Goal: Task Accomplishment & Management: Manage account settings

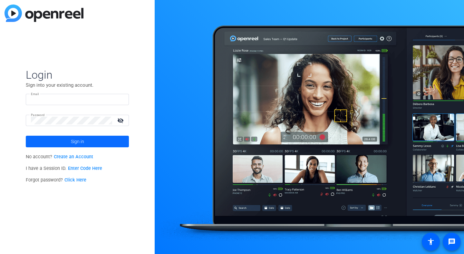
type input "[PERSON_NAME][EMAIL_ADDRESS][DOMAIN_NAME]"
click at [110, 139] on span at bounding box center [77, 141] width 103 height 15
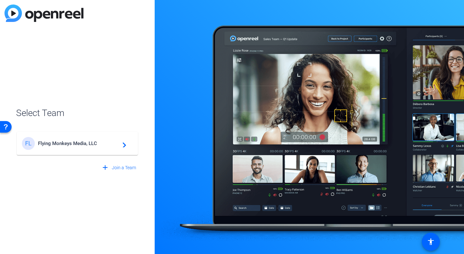
click at [89, 155] on div "FL Flying Monkeys Media, LLC navigate_next" at bounding box center [77, 140] width 123 height 31
click at [82, 138] on div "FL Flying Monkeys Media, LLC navigate_next" at bounding box center [77, 143] width 111 height 13
click at [89, 143] on div "FL Flying Monkeys Media, LLC navigate_next" at bounding box center [77, 140] width 123 height 31
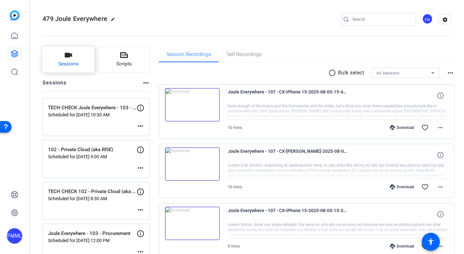
click at [75, 60] on span "Sessions" at bounding box center [68, 63] width 20 height 7
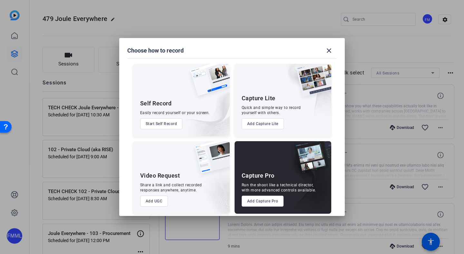
click at [255, 205] on button "Add Capture Pro" at bounding box center [263, 201] width 42 height 11
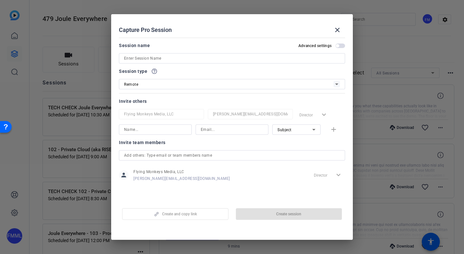
click at [188, 62] on div at bounding box center [232, 58] width 216 height 10
click at [186, 58] on input at bounding box center [232, 58] width 216 height 8
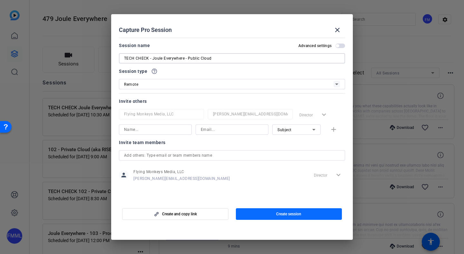
type input "TECH CHECK - Joule Everywhere - Public Cloud"
click at [276, 212] on span "Create session" at bounding box center [288, 214] width 25 height 5
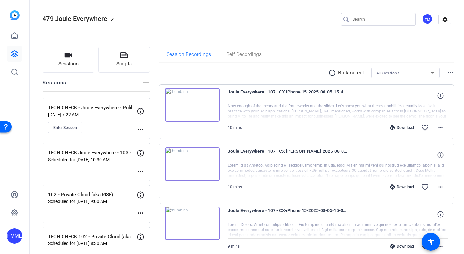
click at [145, 131] on div "TECH CHECK - Joule Everywhere - Public Cloud [DATE] 7:22 AM Enter Session more_…" at bounding box center [96, 118] width 107 height 41
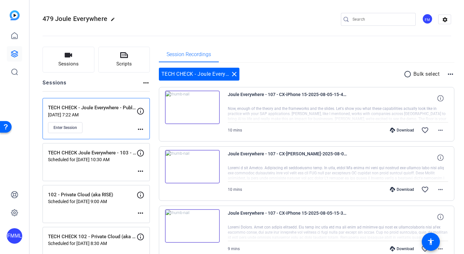
click at [142, 127] on mat-icon "more_horiz" at bounding box center [141, 129] width 8 height 8
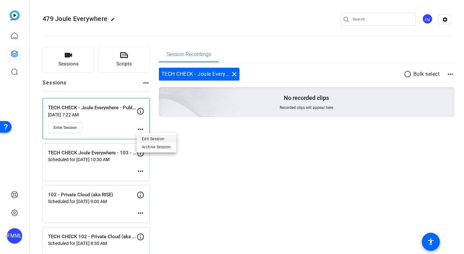
click at [150, 139] on span "Edit Session" at bounding box center [156, 139] width 29 height 8
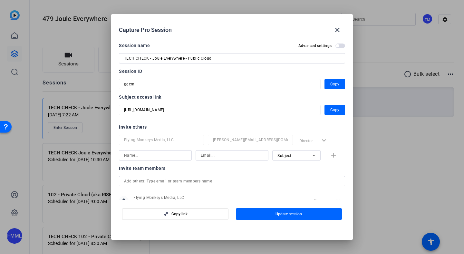
click at [337, 46] on span "button" at bounding box center [341, 46] width 10 height 5
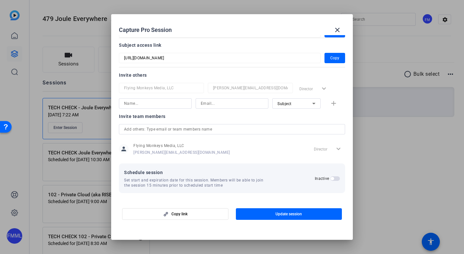
click at [331, 178] on span "button" at bounding box center [332, 178] width 3 height 3
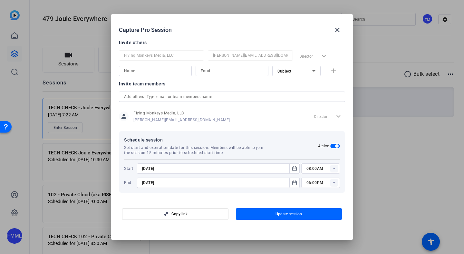
click at [332, 170] on rect at bounding box center [334, 169] width 8 height 8
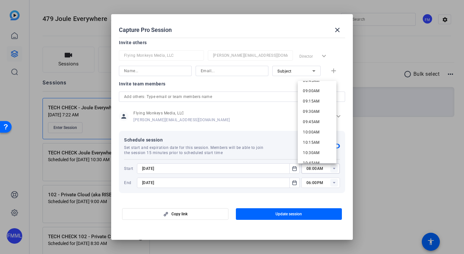
scroll to position [383, 0]
click at [312, 121] on span "10:00AM" at bounding box center [311, 119] width 17 height 8
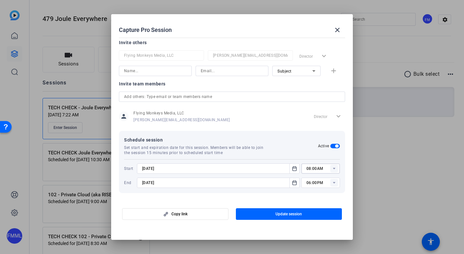
type input "10:00AM"
click at [332, 184] on rect at bounding box center [334, 183] width 8 height 8
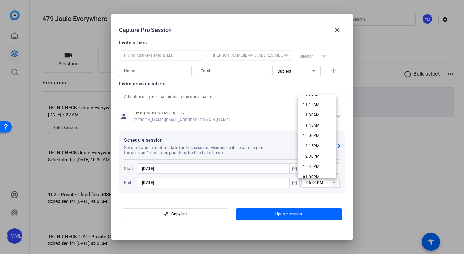
scroll to position [468, 0]
click at [313, 105] on mat-option "11:30AM" at bounding box center [317, 109] width 39 height 10
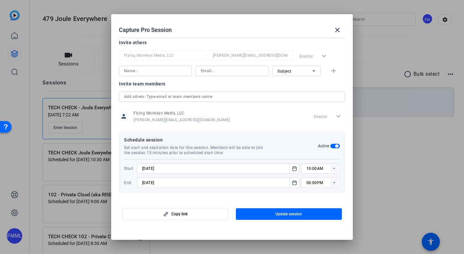
type input "11:30AM"
click at [213, 177] on div at bounding box center [218, 177] width 163 height 7
click at [210, 182] on input "[DATE]" at bounding box center [215, 183] width 146 height 8
click at [292, 185] on icon "Open calendar" at bounding box center [294, 183] width 5 height 8
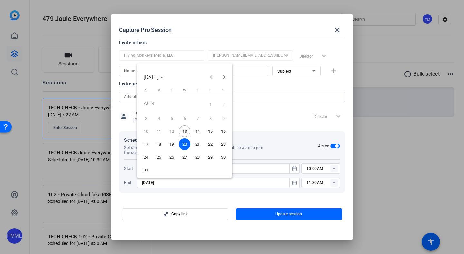
click at [186, 131] on span "13" at bounding box center [185, 131] width 12 height 12
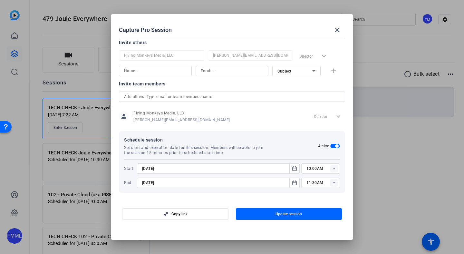
type input "[DATE]"
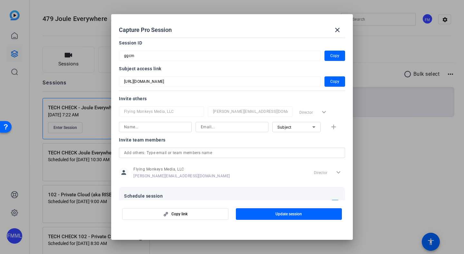
scroll to position [24, 0]
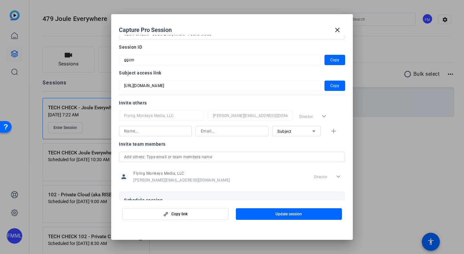
click at [167, 133] on input at bounding box center [155, 131] width 63 height 8
drag, startPoint x: 140, startPoint y: 131, endPoint x: 101, endPoint y: 128, distance: 39.1
click at [102, 130] on div "Capture Pro Session close Session name Advanced settings TECH CHECK - Joule Eve…" at bounding box center [232, 127] width 464 height 254
drag, startPoint x: 159, startPoint y: 133, endPoint x: 108, endPoint y: 127, distance: 51.0
click at [108, 128] on div "Capture Pro Session close Session name Advanced settings TECH CHECK - Joule Eve…" at bounding box center [232, 127] width 464 height 254
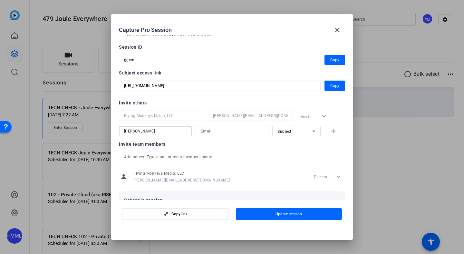
type input "[PERSON_NAME]"
click at [210, 131] on input at bounding box center [232, 131] width 63 height 8
type input "[EMAIL_ADDRESS][PERSON_NAME][DOMAIN_NAME]"
click at [301, 132] on div "Subject" at bounding box center [295, 131] width 35 height 8
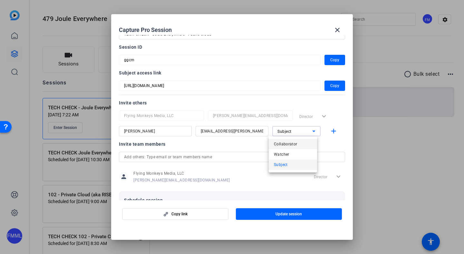
click at [291, 146] on span "Collaborator" at bounding box center [286, 144] width 24 height 8
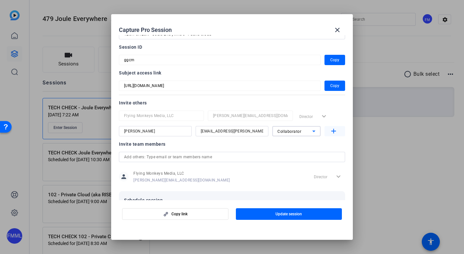
click at [330, 134] on mat-icon "add" at bounding box center [334, 131] width 8 height 8
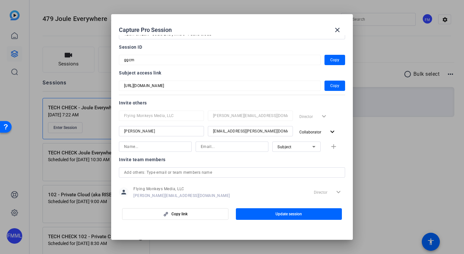
click at [171, 148] on input at bounding box center [155, 147] width 63 height 8
type input "[PERSON_NAME]"
click at [255, 148] on input at bounding box center [232, 147] width 63 height 8
type input "[PERSON_NAME][EMAIL_ADDRESS][DOMAIN_NAME]"
click at [289, 146] on div "Subject" at bounding box center [295, 147] width 35 height 8
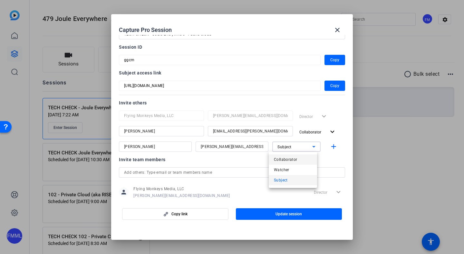
click at [285, 160] on span "Collaborator" at bounding box center [286, 160] width 24 height 8
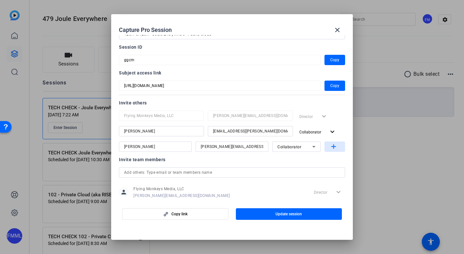
click at [332, 146] on mat-icon "add" at bounding box center [334, 147] width 8 height 8
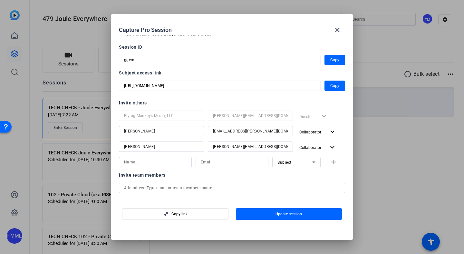
click at [223, 163] on input at bounding box center [232, 162] width 63 height 8
paste input "[PERSON_NAME][EMAIL_ADDRESS][PERSON_NAME][DOMAIN_NAME]"
type input "[PERSON_NAME][EMAIL_ADDRESS][PERSON_NAME][DOMAIN_NAME]"
click at [164, 164] on input at bounding box center [155, 162] width 63 height 8
type input "[PERSON_NAME]"
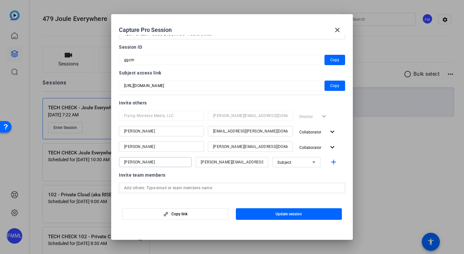
click at [298, 161] on div "Subject" at bounding box center [295, 162] width 35 height 8
click at [282, 177] on span "Collaborator" at bounding box center [286, 175] width 24 height 8
click at [330, 161] on mat-icon "add" at bounding box center [334, 162] width 8 height 8
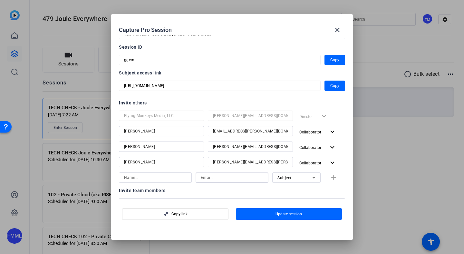
click at [222, 181] on input at bounding box center [232, 178] width 63 height 8
paste input "[PERSON_NAME][EMAIL_ADDRESS][PERSON_NAME][DOMAIN_NAME]"
type input "[PERSON_NAME][EMAIL_ADDRESS][PERSON_NAME][DOMAIN_NAME]"
click at [176, 182] on div at bounding box center [155, 177] width 63 height 10
click at [172, 180] on input at bounding box center [155, 178] width 63 height 8
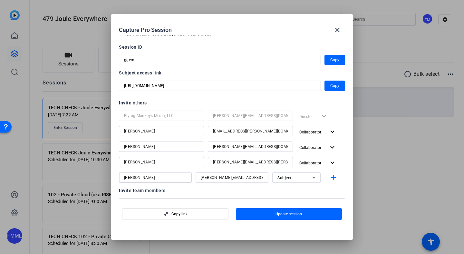
type input "[PERSON_NAME]"
click at [297, 182] on div "Subject" at bounding box center [297, 177] width 38 height 10
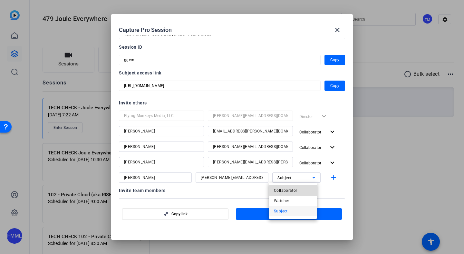
click at [286, 191] on span "Collaborator" at bounding box center [286, 191] width 24 height 8
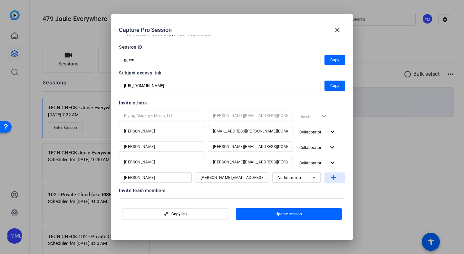
click at [331, 178] on mat-icon "add" at bounding box center [334, 178] width 8 height 8
click at [219, 187] on div at bounding box center [250, 186] width 85 height 7
click at [211, 194] on input at bounding box center [232, 193] width 63 height 8
paste input "[PERSON_NAME][EMAIL_ADDRESS][PERSON_NAME][DOMAIN_NAME]"
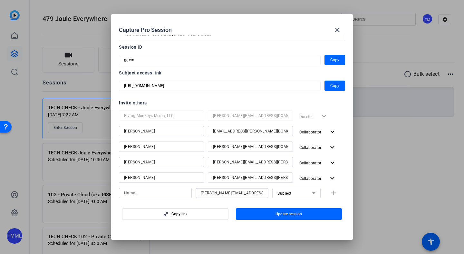
type input "[PERSON_NAME][EMAIL_ADDRESS][PERSON_NAME][DOMAIN_NAME]"
click at [182, 191] on input at bounding box center [155, 193] width 63 height 8
type input "[PERSON_NAME]"
click at [300, 194] on div "Subject" at bounding box center [295, 193] width 35 height 8
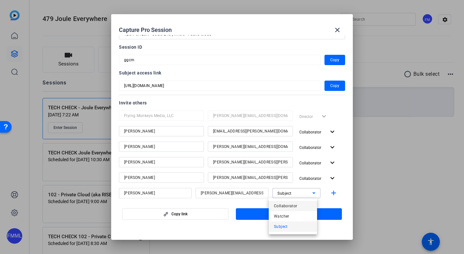
click at [291, 205] on span "Collaborator" at bounding box center [286, 206] width 24 height 8
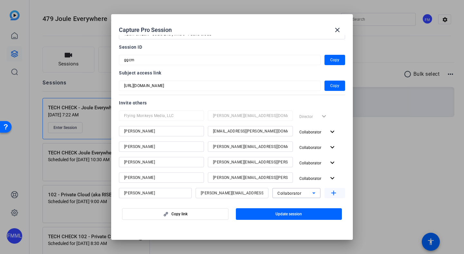
click at [330, 189] on button "add" at bounding box center [335, 193] width 21 height 10
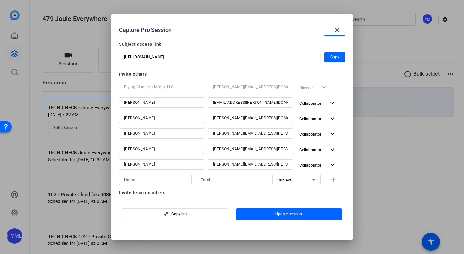
scroll to position [54, 0]
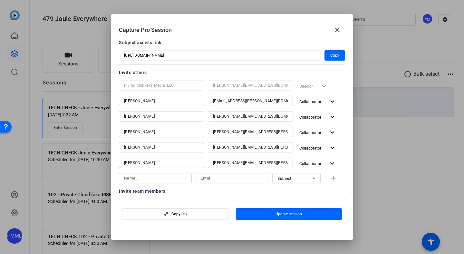
click at [216, 180] on input at bounding box center [232, 178] width 63 height 8
paste input "[DOMAIN_NAME][EMAIL_ADDRESS][DOMAIN_NAME]"
type input "[DOMAIN_NAME][EMAIL_ADDRESS][DOMAIN_NAME]"
click at [153, 184] on div at bounding box center [155, 186] width 73 height 7
click at [153, 181] on input at bounding box center [155, 178] width 63 height 8
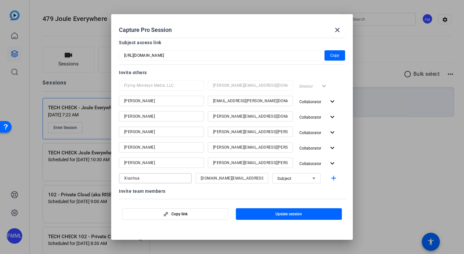
type input "Xiaohua"
click at [313, 181] on icon at bounding box center [314, 178] width 8 height 8
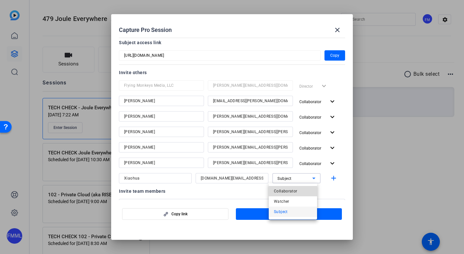
click at [299, 192] on mat-option "Collaborator" at bounding box center [293, 191] width 48 height 10
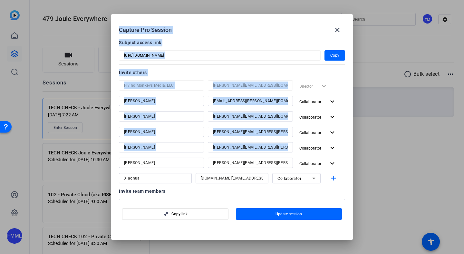
drag, startPoint x: 353, startPoint y: 140, endPoint x: 352, endPoint y: 150, distance: 10.0
click at [352, 150] on div "Capture Pro Session close Session name Advanced settings TECH CHECK - Joule Eve…" at bounding box center [232, 127] width 464 height 254
click at [331, 177] on mat-icon "add" at bounding box center [334, 178] width 8 height 8
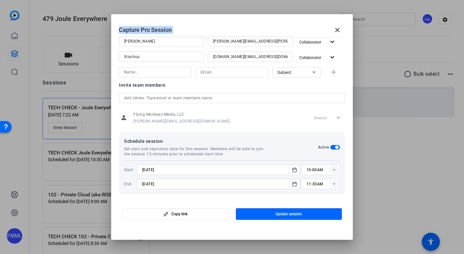
scroll to position [177, 0]
click at [301, 210] on span "button" at bounding box center [289, 213] width 106 height 15
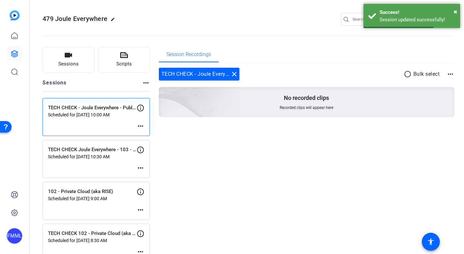
click at [144, 125] on mat-icon "more_horiz" at bounding box center [141, 126] width 8 height 8
click at [147, 133] on span "Edit Session" at bounding box center [156, 136] width 29 height 8
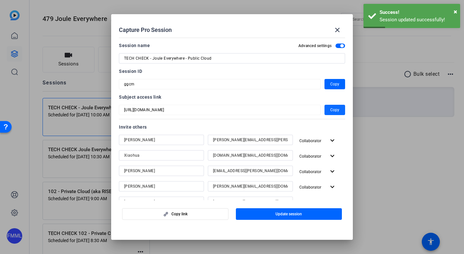
click at [332, 108] on span "Copy" at bounding box center [334, 110] width 9 height 8
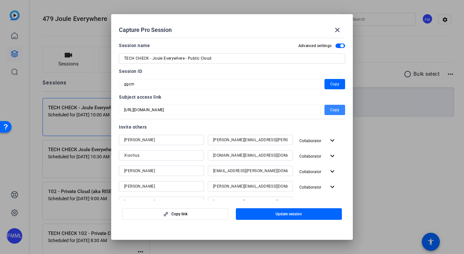
click at [335, 104] on span "button" at bounding box center [335, 109] width 21 height 15
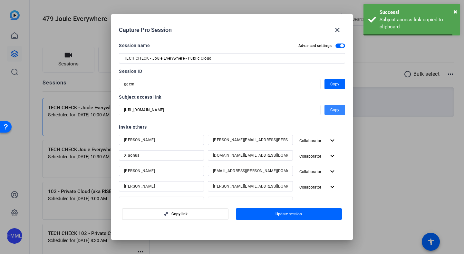
click at [334, 107] on span "Copy" at bounding box center [334, 110] width 9 height 8
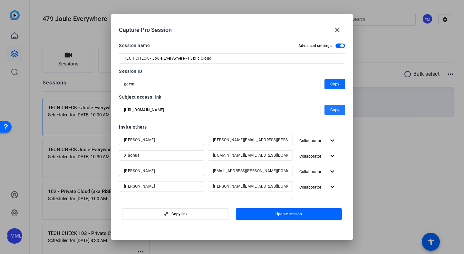
click at [325, 81] on span "button" at bounding box center [335, 83] width 21 height 15
click at [340, 30] on mat-icon "close" at bounding box center [338, 30] width 8 height 8
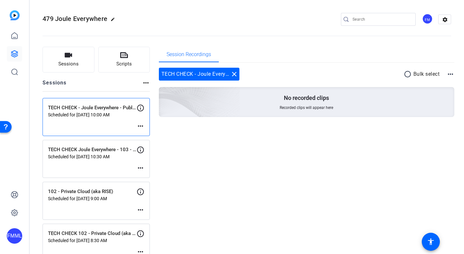
click at [104, 108] on p "TECH CHECK - Joule Everywhere - Public Cloud" at bounding box center [92, 107] width 89 height 7
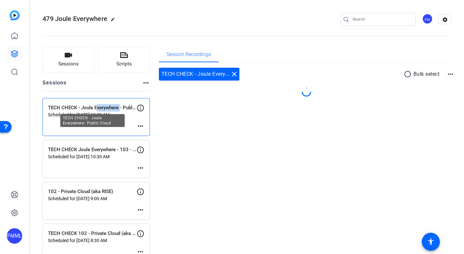
click at [104, 108] on p "TECH CHECK - Joule Everywhere - Public Cloud" at bounding box center [92, 107] width 89 height 7
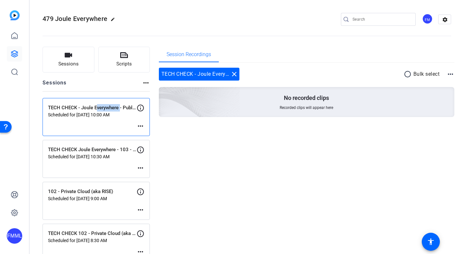
click at [140, 126] on mat-icon "more_horiz" at bounding box center [141, 126] width 8 height 8
click at [146, 134] on span "Edit Session" at bounding box center [156, 136] width 29 height 8
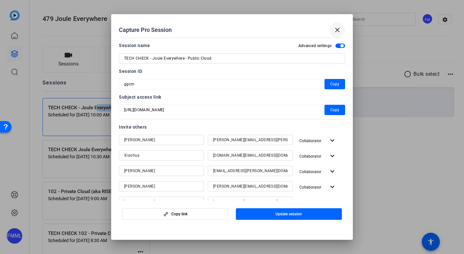
click at [339, 28] on mat-icon "close" at bounding box center [338, 30] width 8 height 8
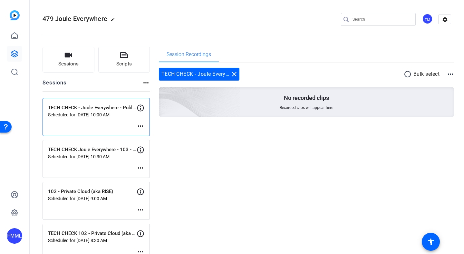
click at [143, 128] on mat-icon "more_horiz" at bounding box center [141, 126] width 8 height 8
click at [146, 136] on span "Edit Session" at bounding box center [156, 136] width 29 height 8
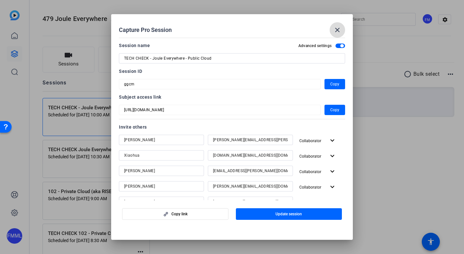
click at [338, 27] on mat-icon "close" at bounding box center [338, 30] width 8 height 8
